Goal: Entertainment & Leisure: Browse casually

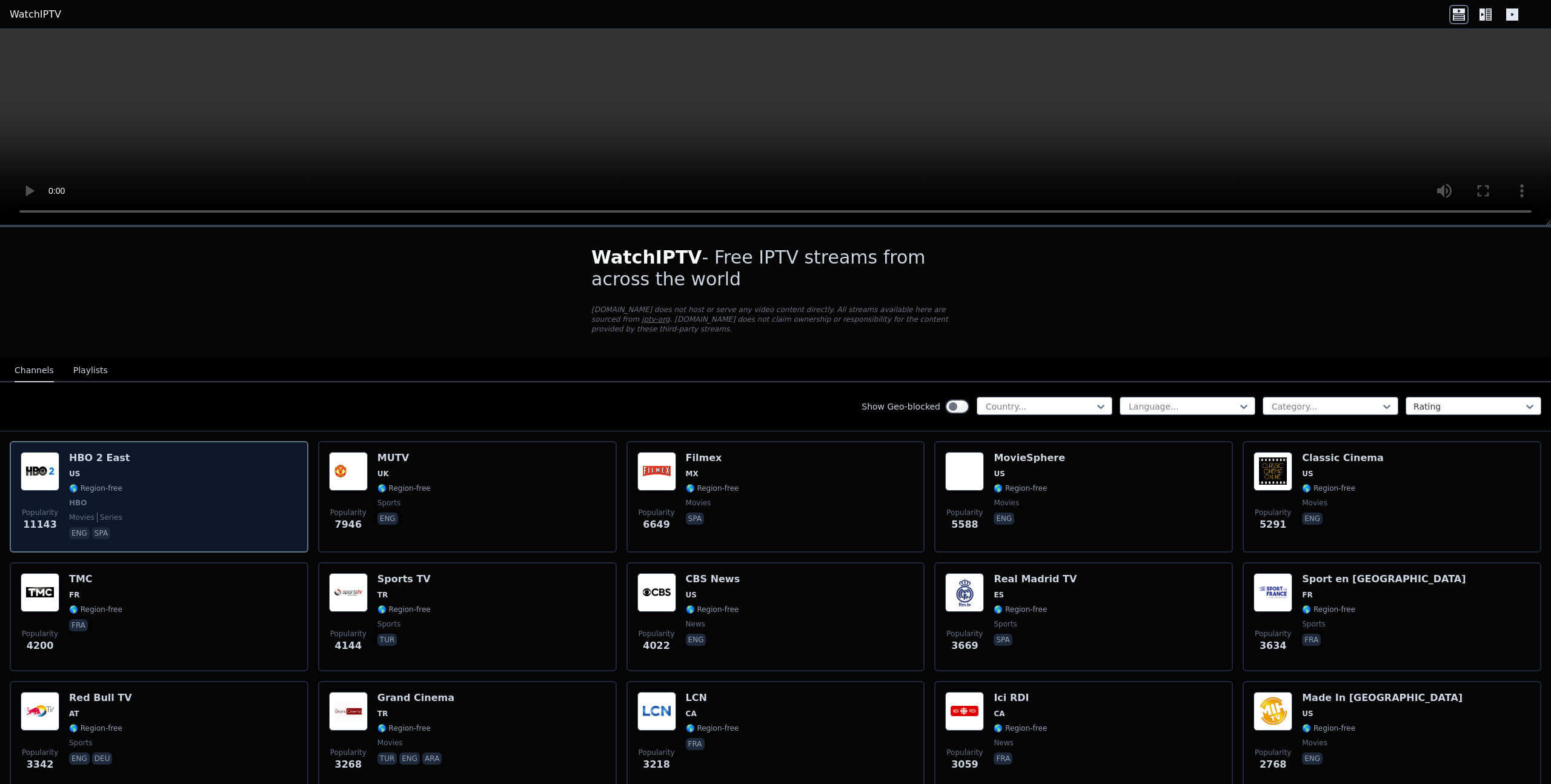
click at [40, 467] on img at bounding box center [40, 471] width 39 height 39
click at [30, 467] on img at bounding box center [40, 471] width 39 height 39
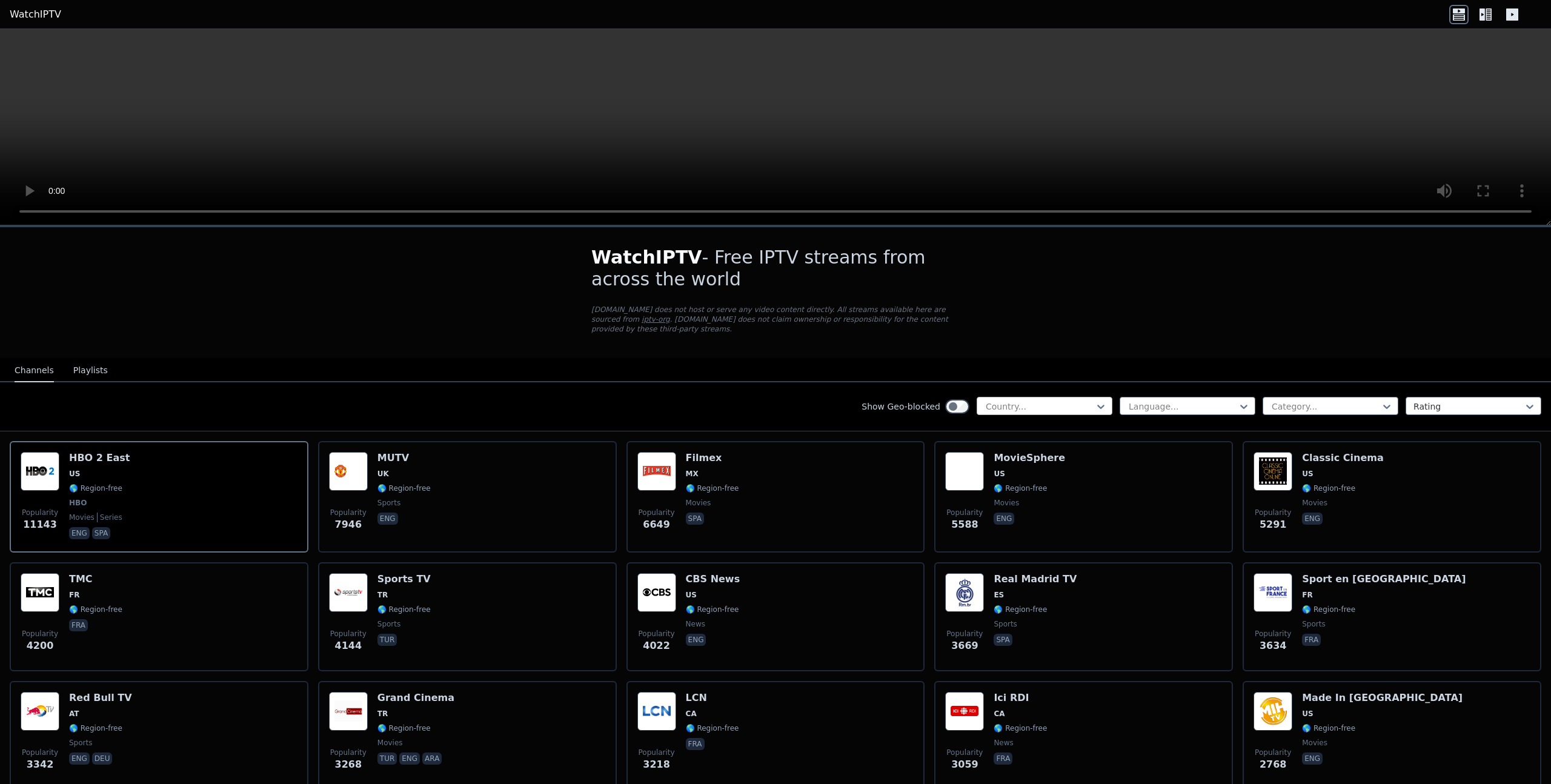
click at [1042, 407] on div at bounding box center [1040, 406] width 110 height 12
type input "******"
click at [997, 433] on div "[GEOGRAPHIC_DATA]" at bounding box center [1045, 433] width 136 height 22
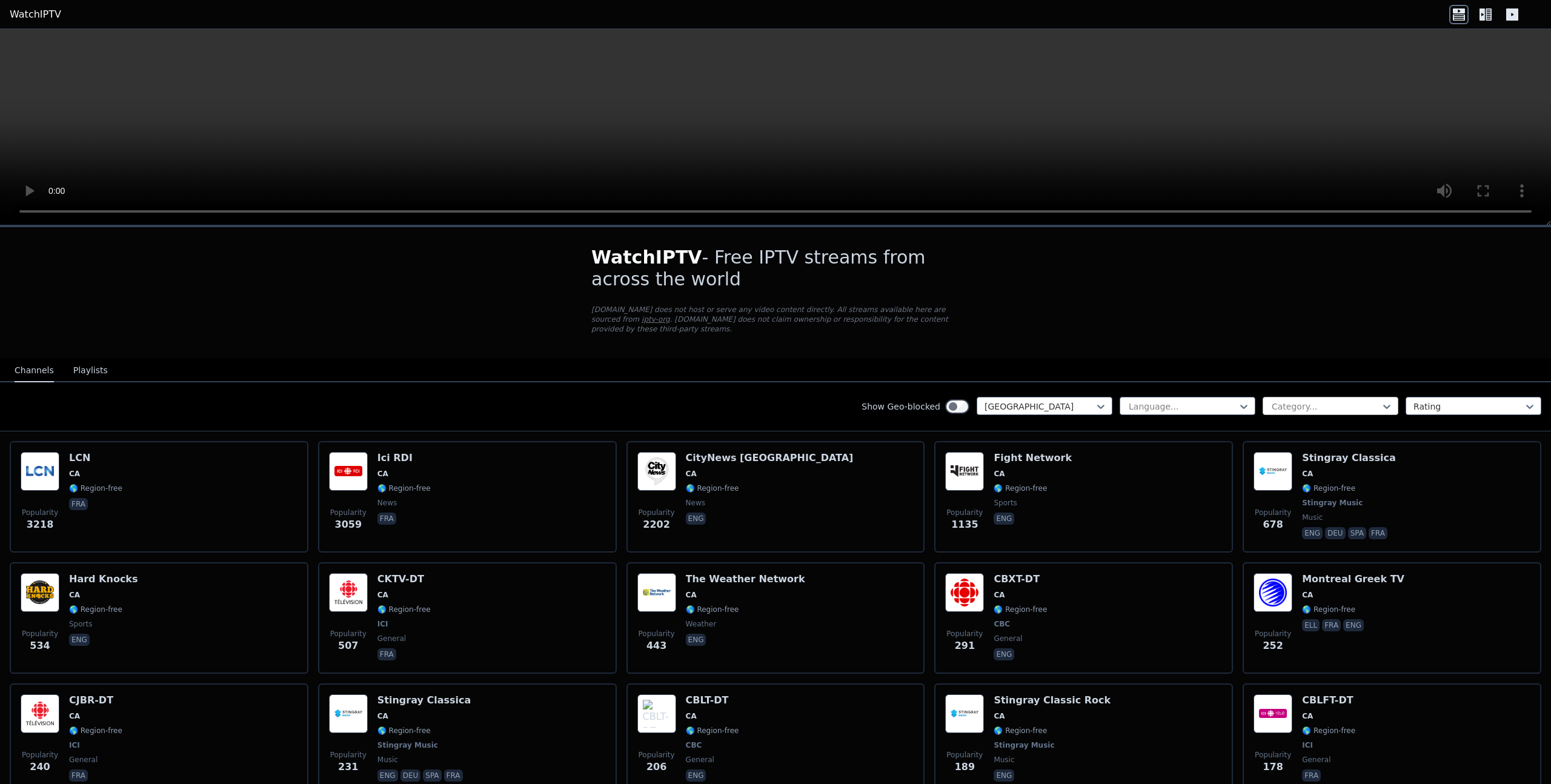
click at [1301, 403] on div at bounding box center [1325, 406] width 110 height 12
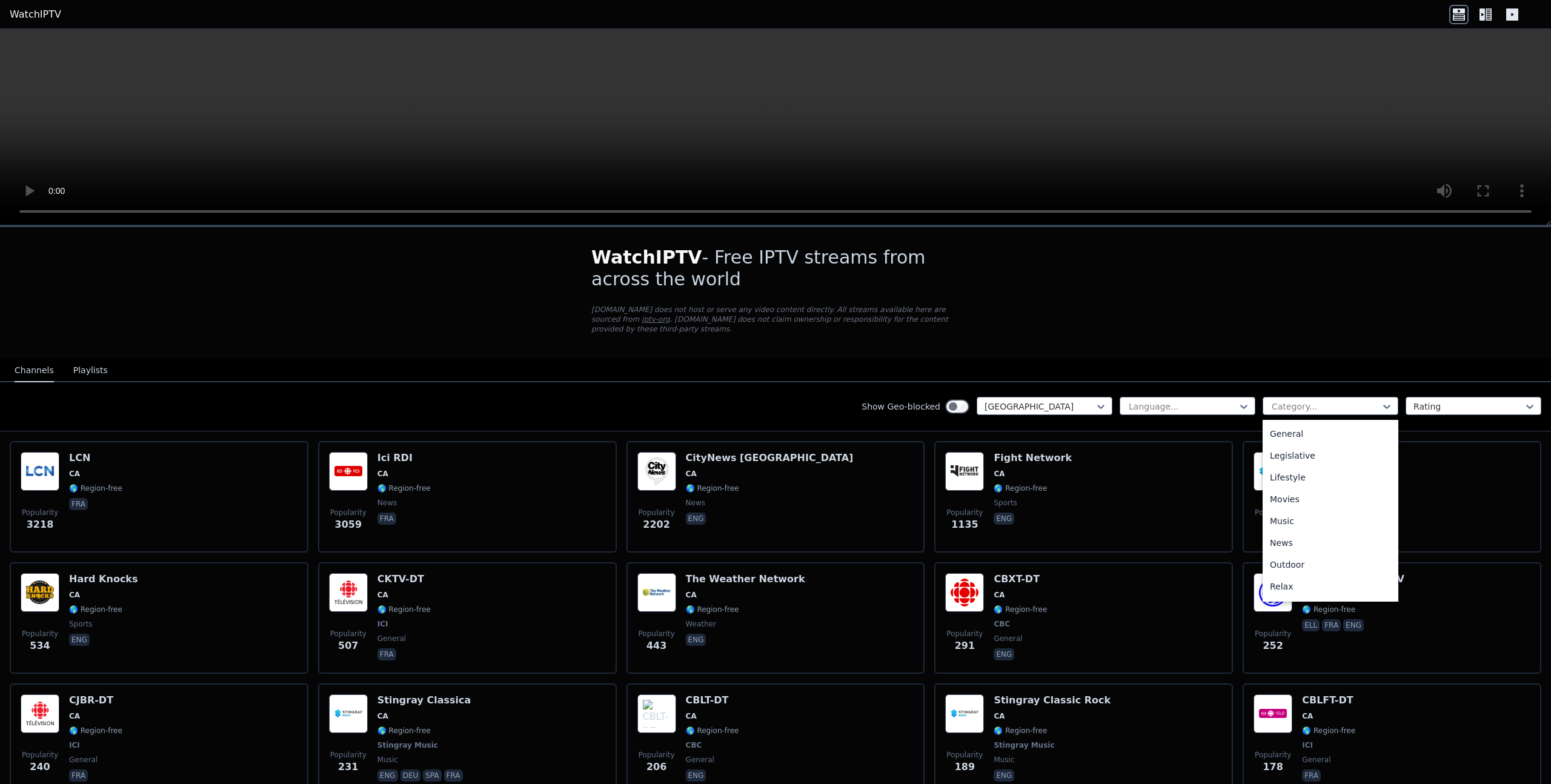
scroll to position [387, 0]
click at [1292, 565] on div "Sports" at bounding box center [1330, 568] width 136 height 22
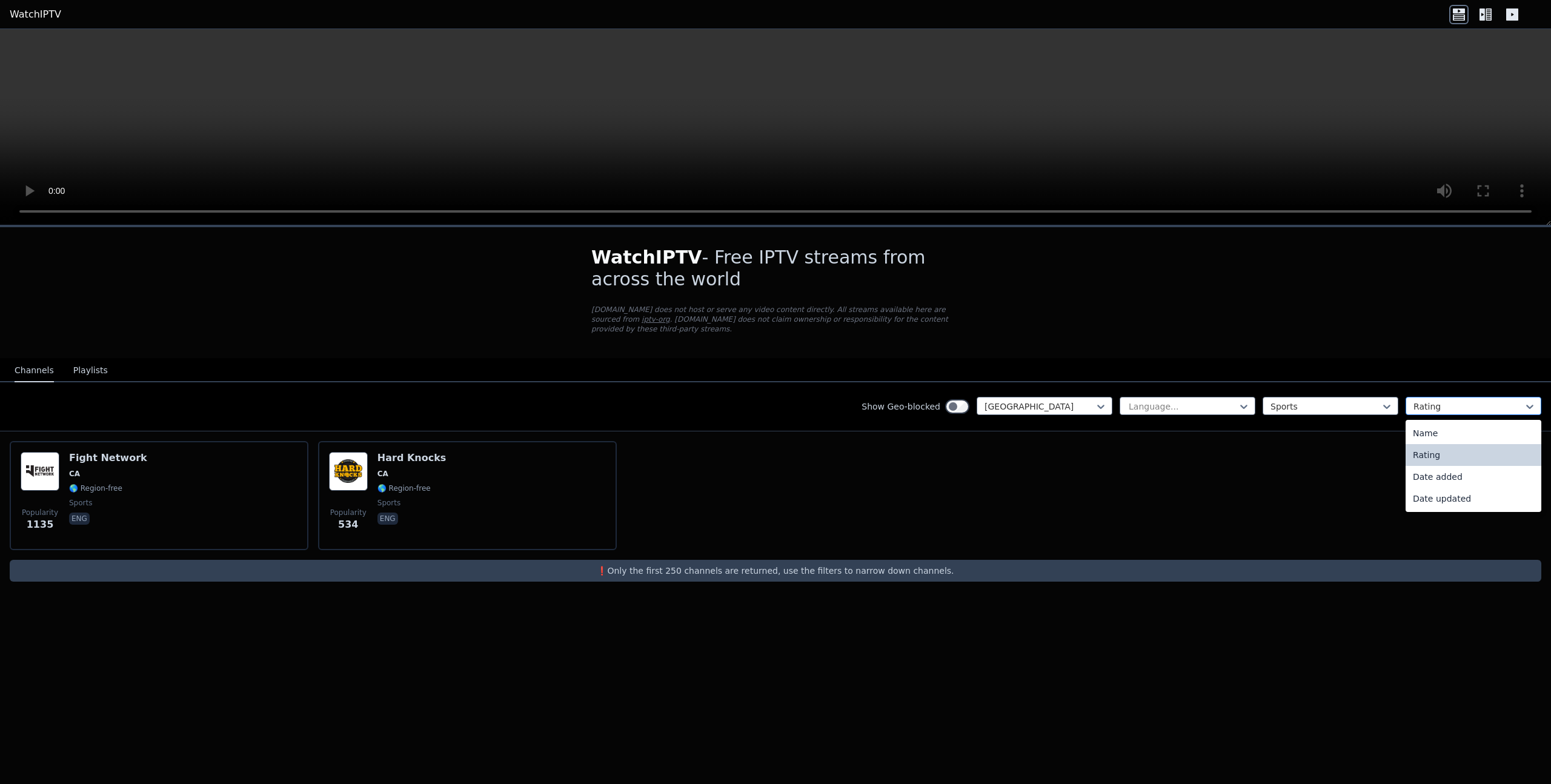
click at [1443, 412] on div at bounding box center [1469, 406] width 110 height 12
click at [1314, 464] on div "Popularity 1135 Fight Network CA 🌎 Region-free sports eng Popularity 534 Hard K…" at bounding box center [775, 496] width 1551 height 129
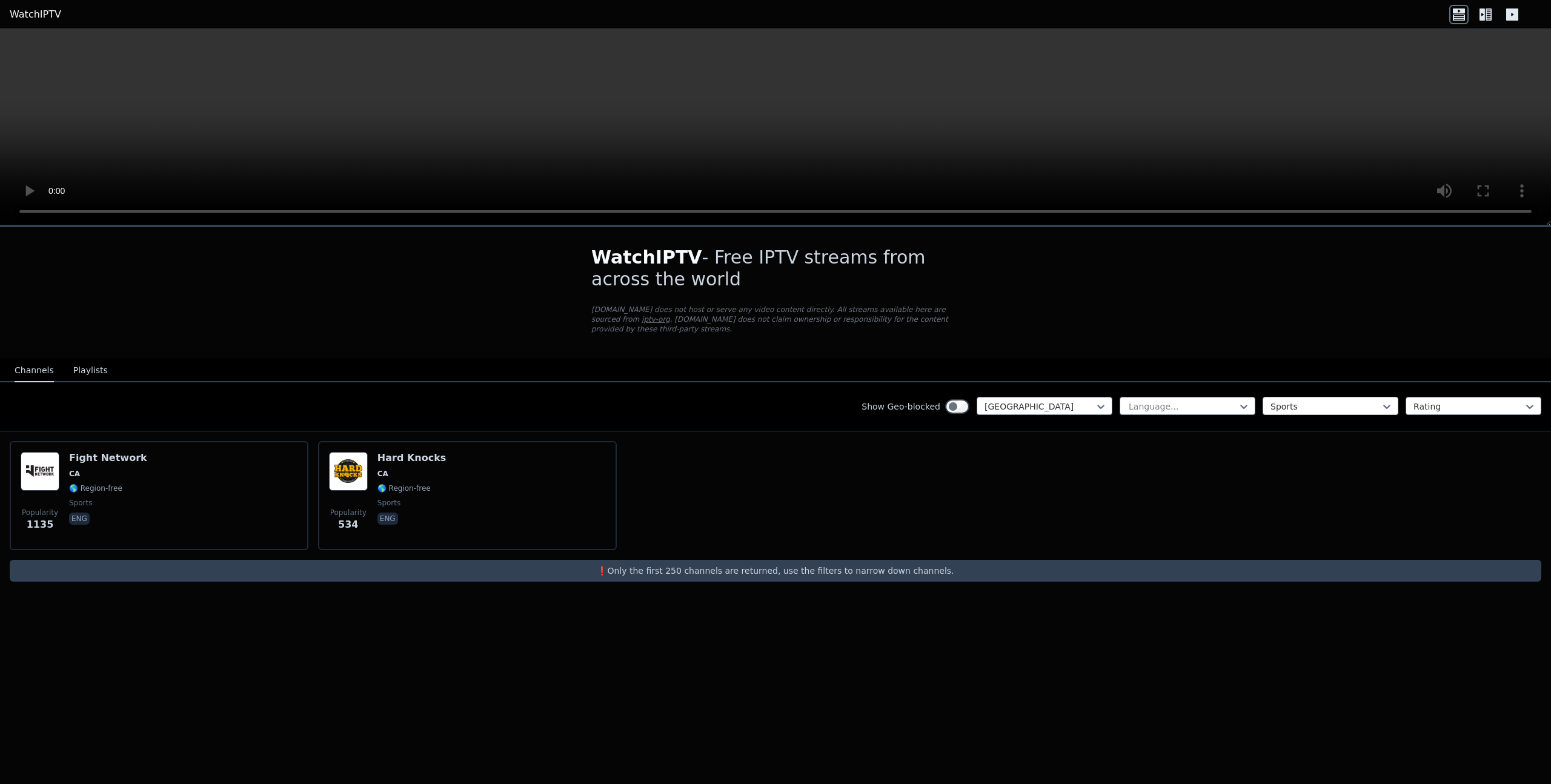
click at [1319, 408] on div at bounding box center [1325, 406] width 110 height 12
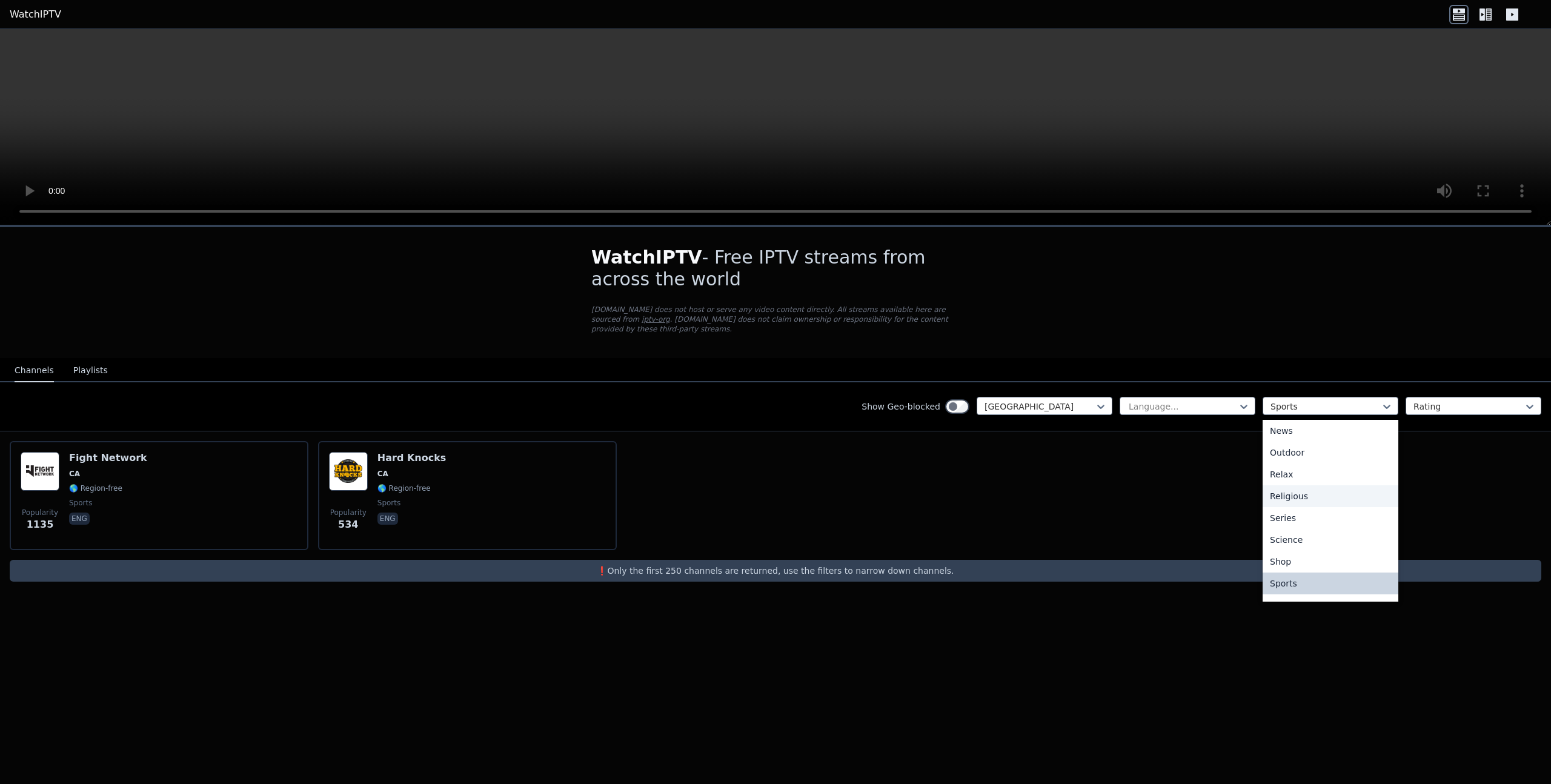
scroll to position [412, 0]
click at [1310, 482] on div "Series" at bounding box center [1330, 479] width 136 height 22
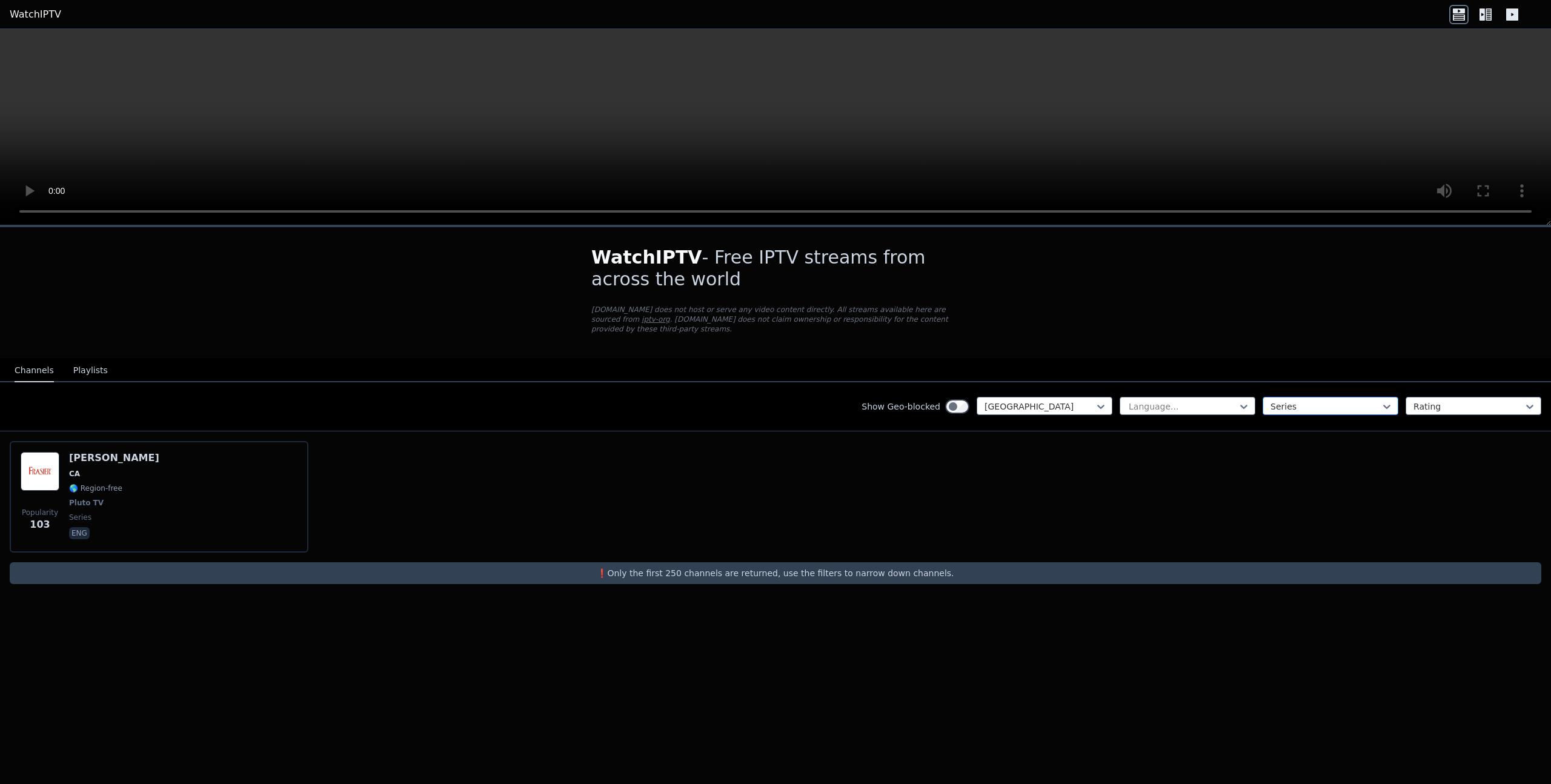
click at [1313, 413] on div "Series" at bounding box center [1330, 406] width 136 height 18
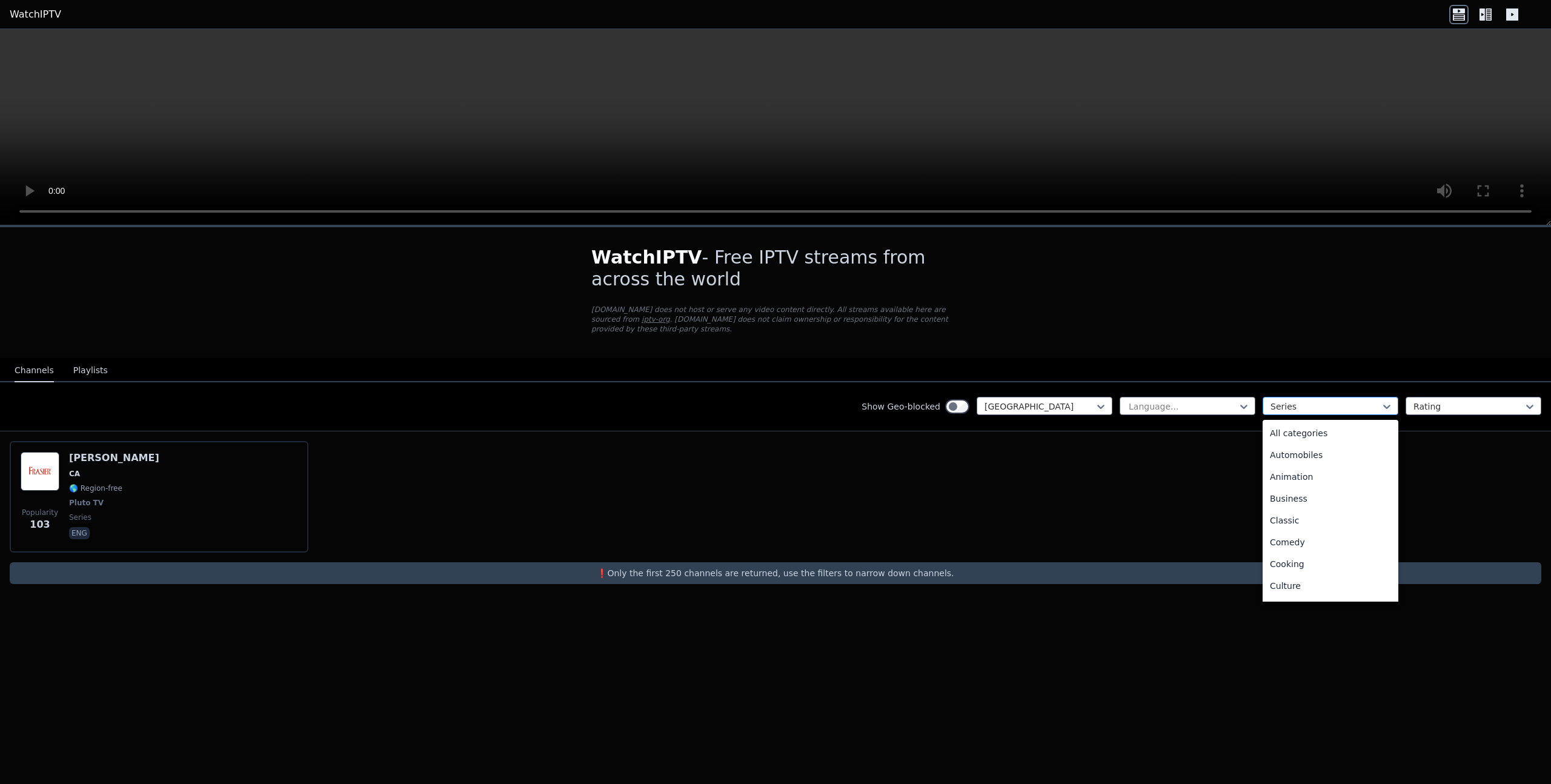
scroll to position [308, 0]
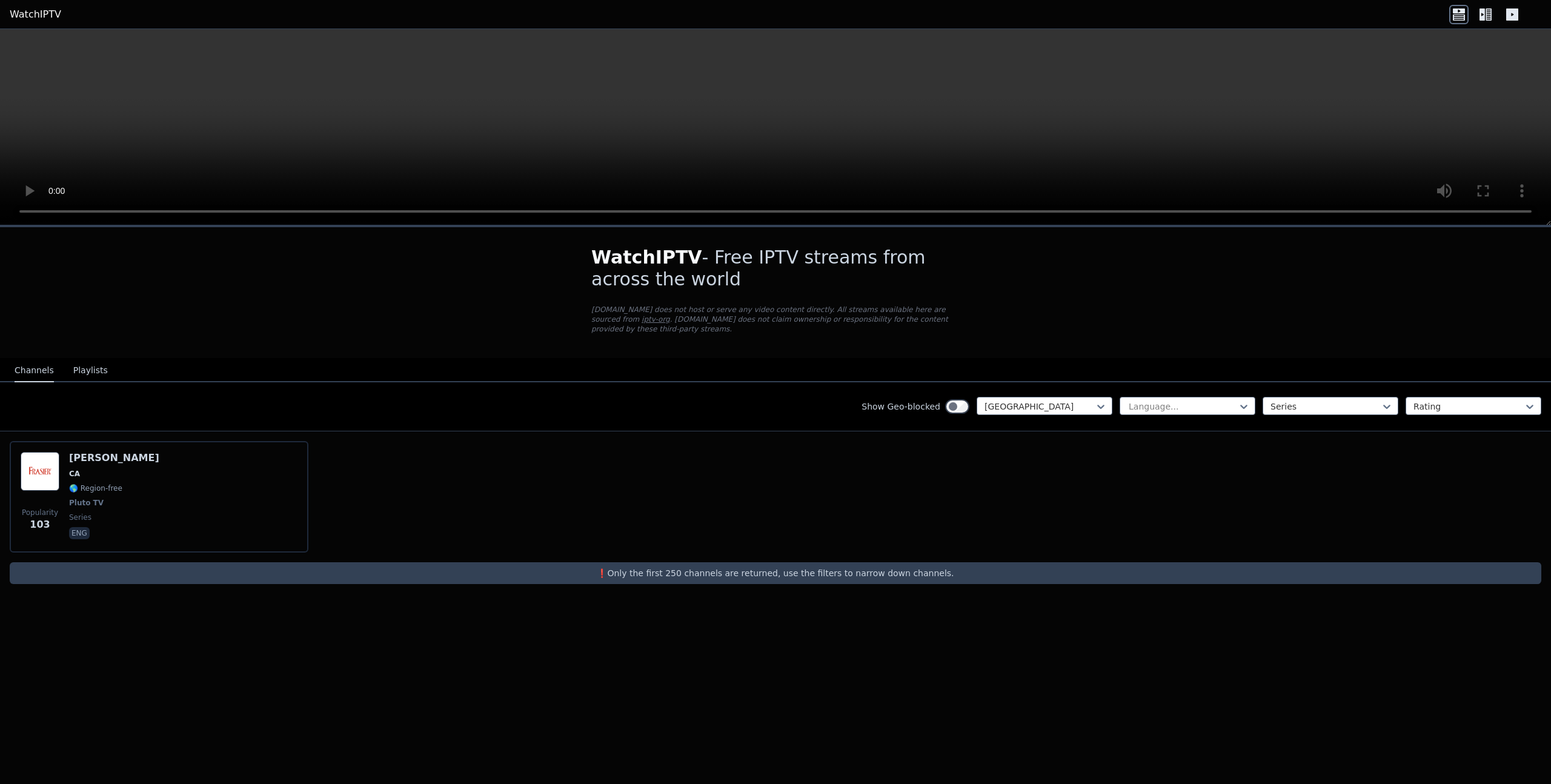
click at [1101, 421] on div "Show Geo-blocked Canada Language... Series Rating" at bounding box center [775, 406] width 1551 height 49
click at [1093, 409] on div at bounding box center [1040, 406] width 110 height 12
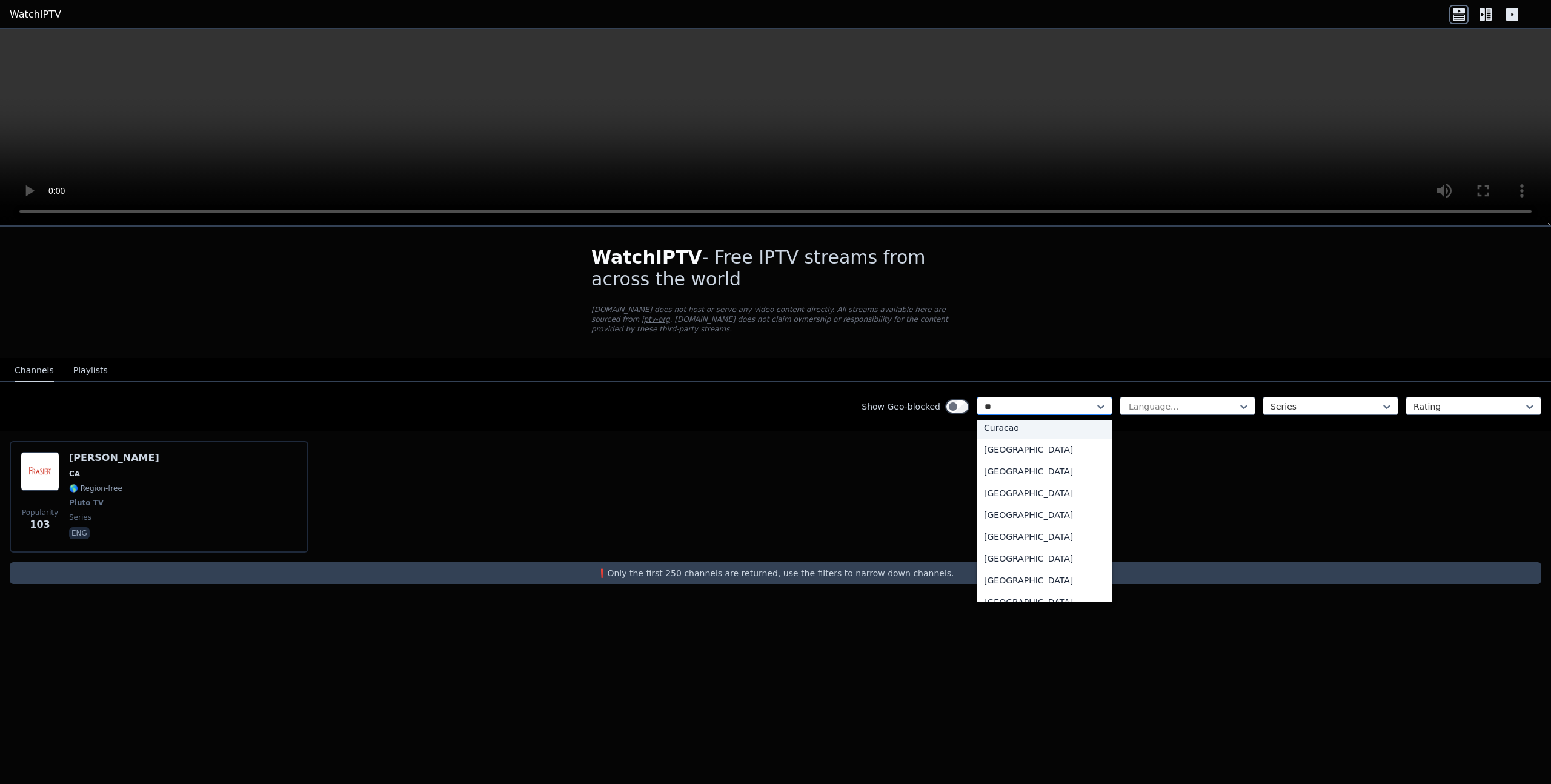
scroll to position [0, 0]
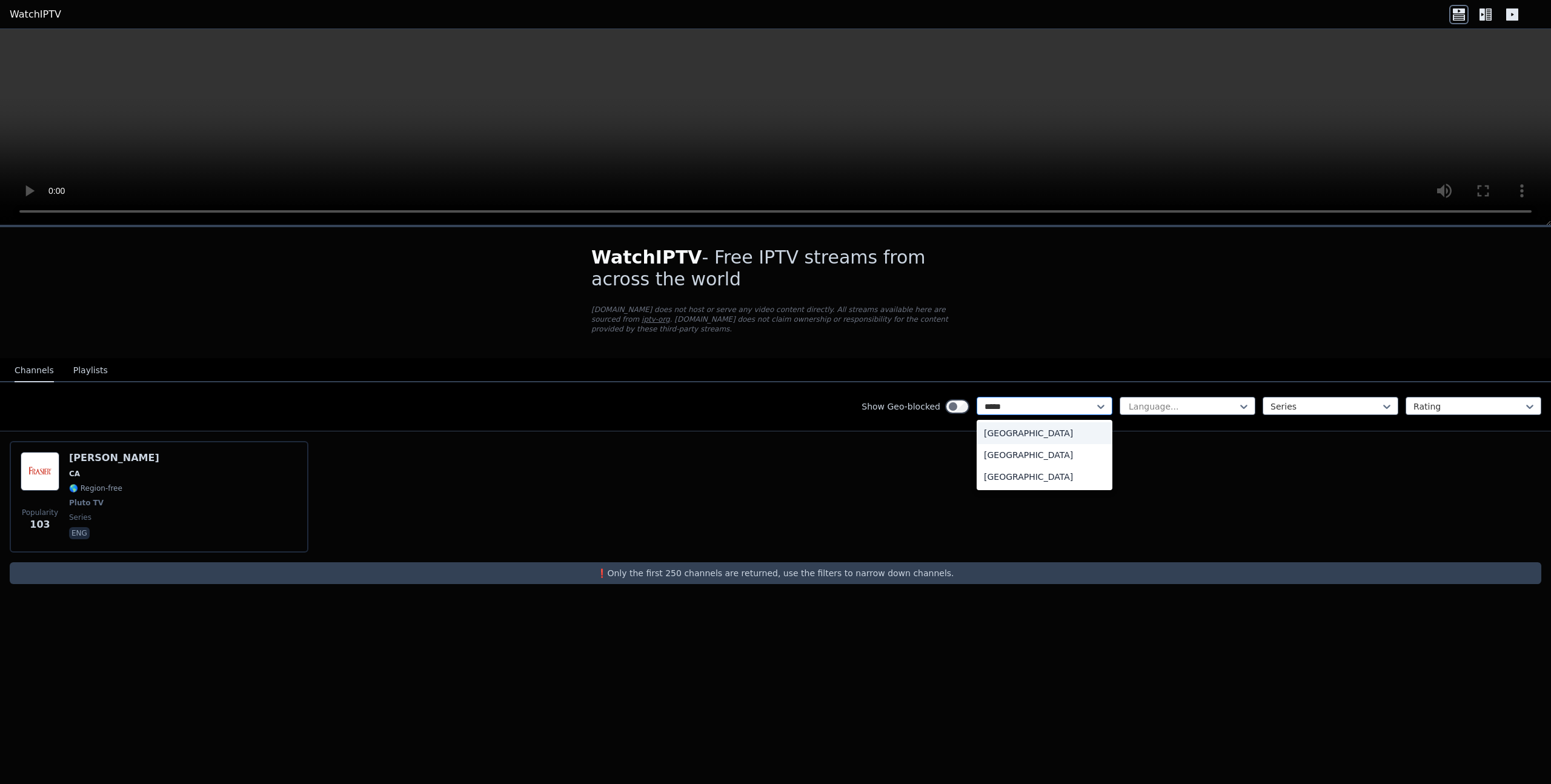
type input "******"
click at [1010, 481] on div "[GEOGRAPHIC_DATA]" at bounding box center [1045, 476] width 136 height 22
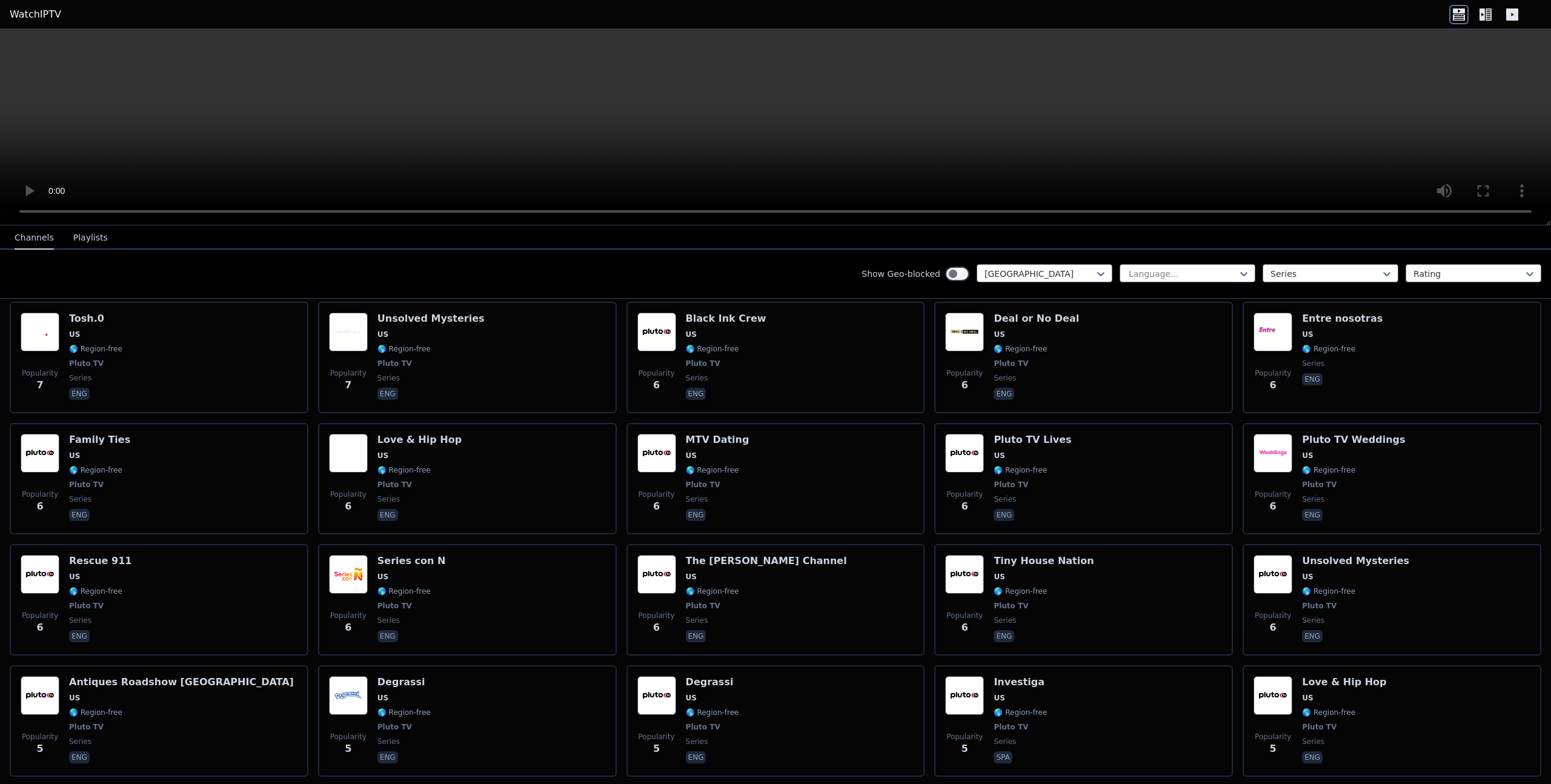
scroll to position [2981, 0]
